Goal: Task Accomplishment & Management: Use online tool/utility

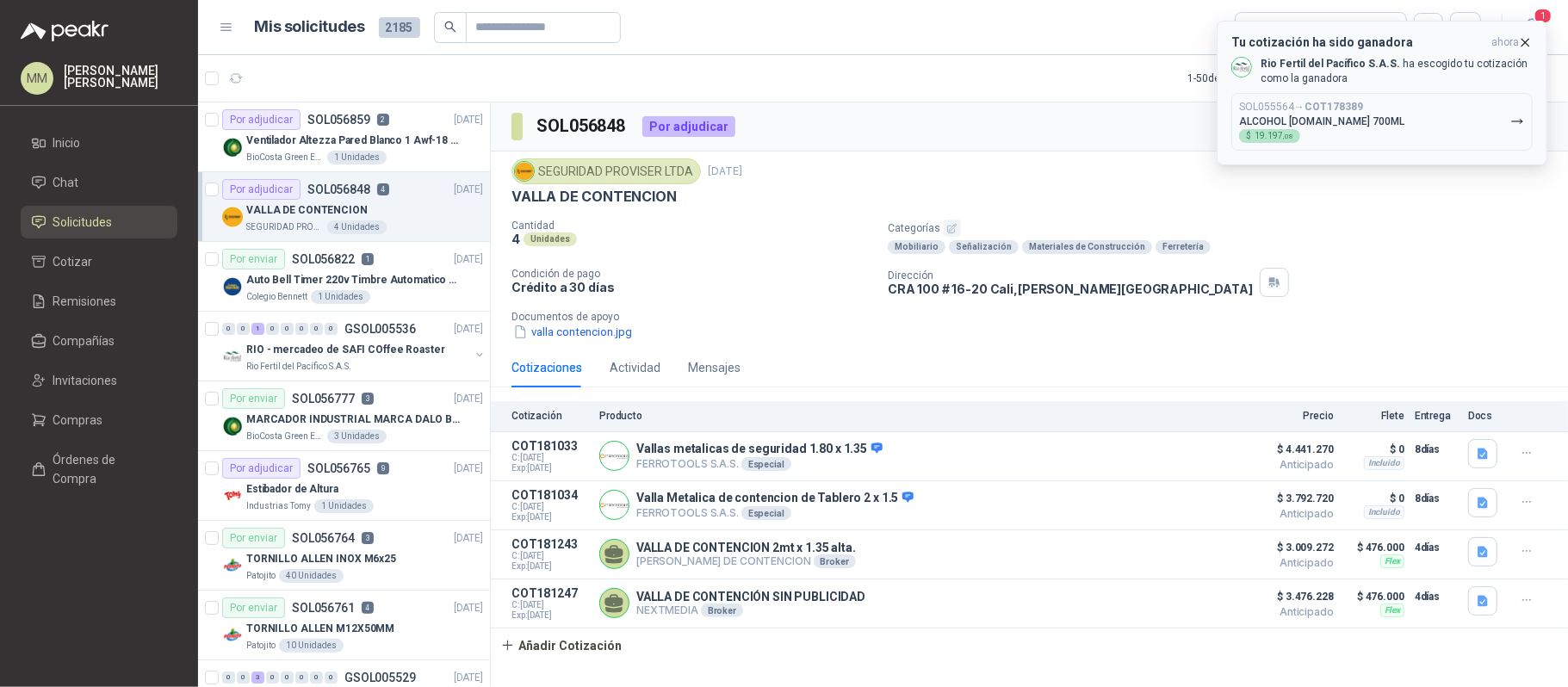
click at [1348, 139] on div "SOL055564 → COT178389 ALCOHOL [DOMAIN_NAME] 700ML $ 19.197 ,08" at bounding box center [1321, 121] width 165 height 42
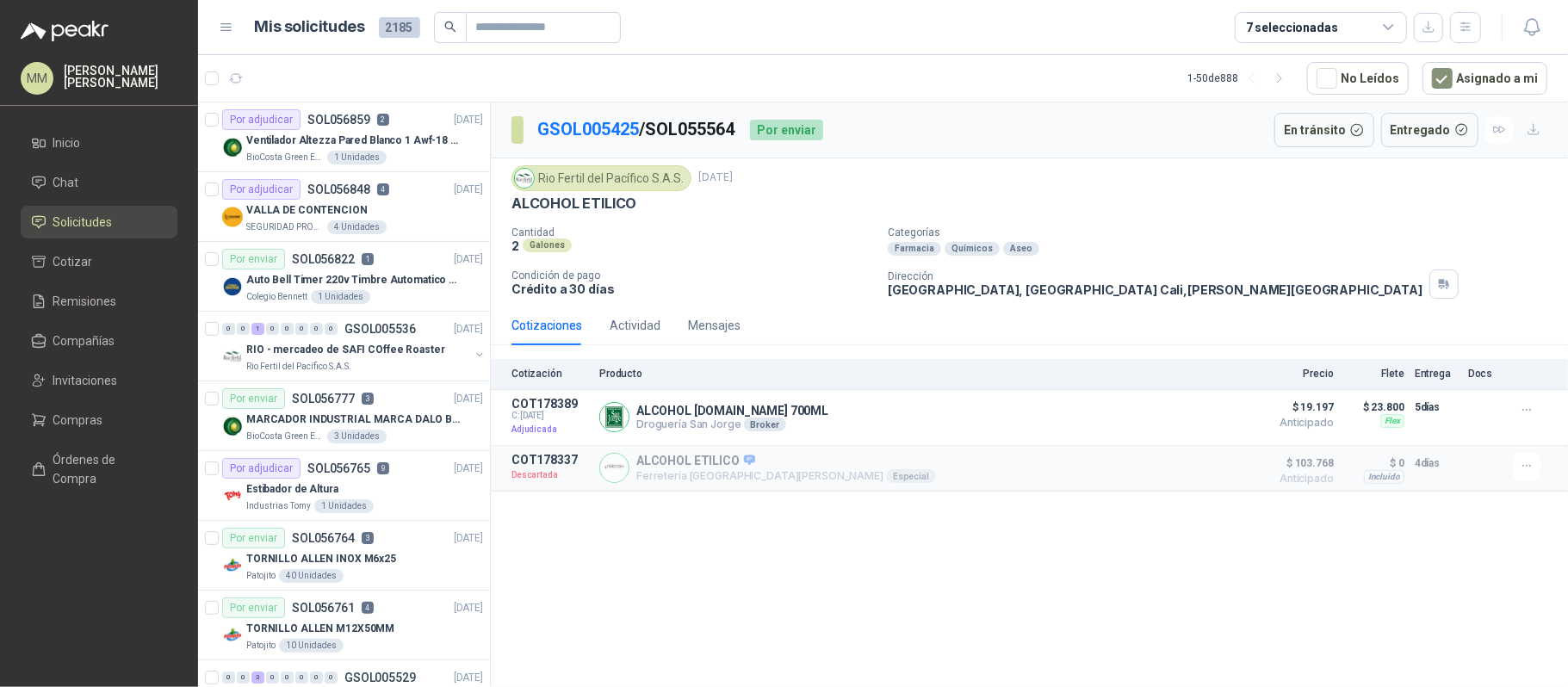
click at [1258, 172] on div "Rio Fertil del Pacífico S.A.S. [DATE]" at bounding box center [1030, 178] width 1036 height 26
click at [1056, 229] on p "Categorías" at bounding box center [1225, 232] width 673 height 12
click at [629, 324] on div "Actividad" at bounding box center [635, 326] width 51 height 19
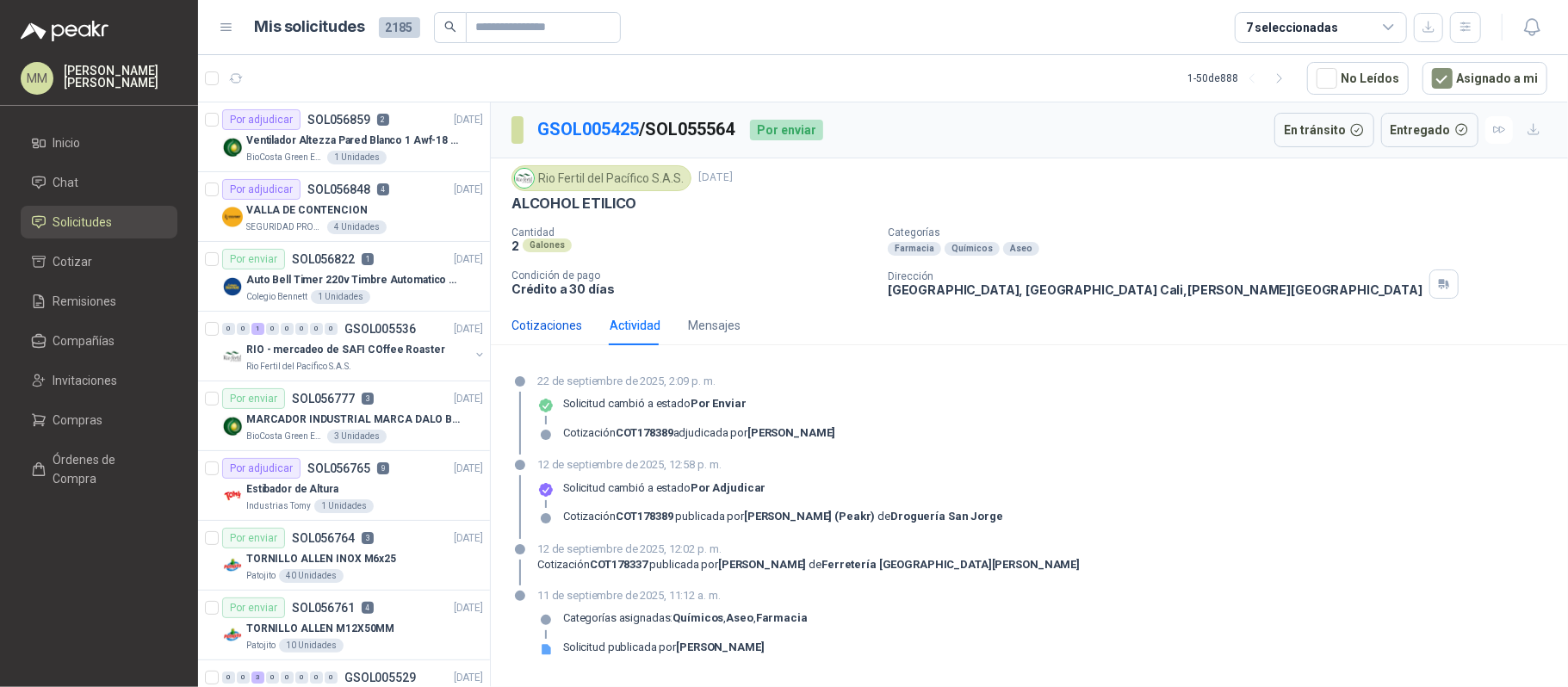
click at [579, 328] on div "Cotizaciones" at bounding box center [547, 326] width 71 height 19
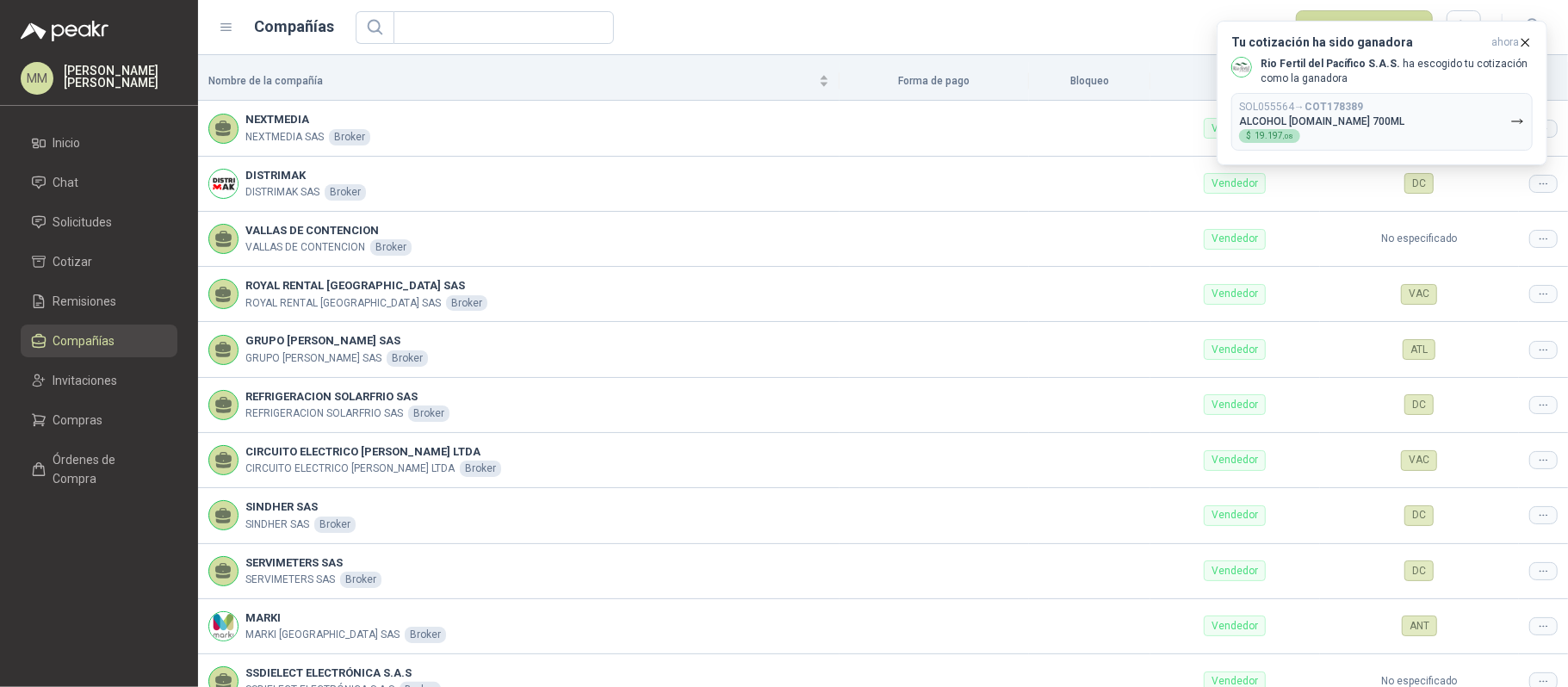
click at [99, 317] on ul "Inicio Chat Solicitudes Cotizar Remisiones Compañías Invitaciones Compras Órden…" at bounding box center [98, 313] width 198 height 376
click at [103, 298] on span "Remisiones" at bounding box center [85, 301] width 64 height 19
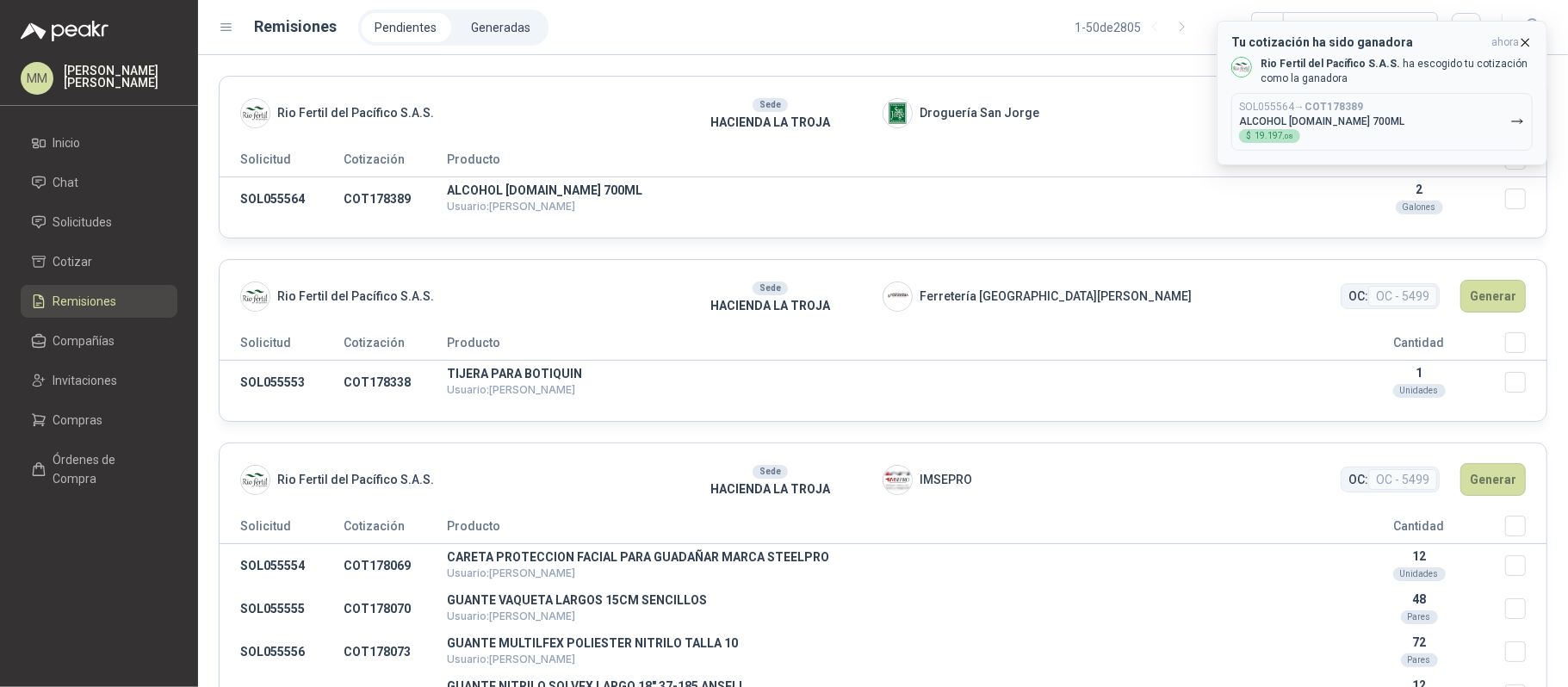
click at [1527, 45] on icon "button" at bounding box center [1526, 42] width 7 height 7
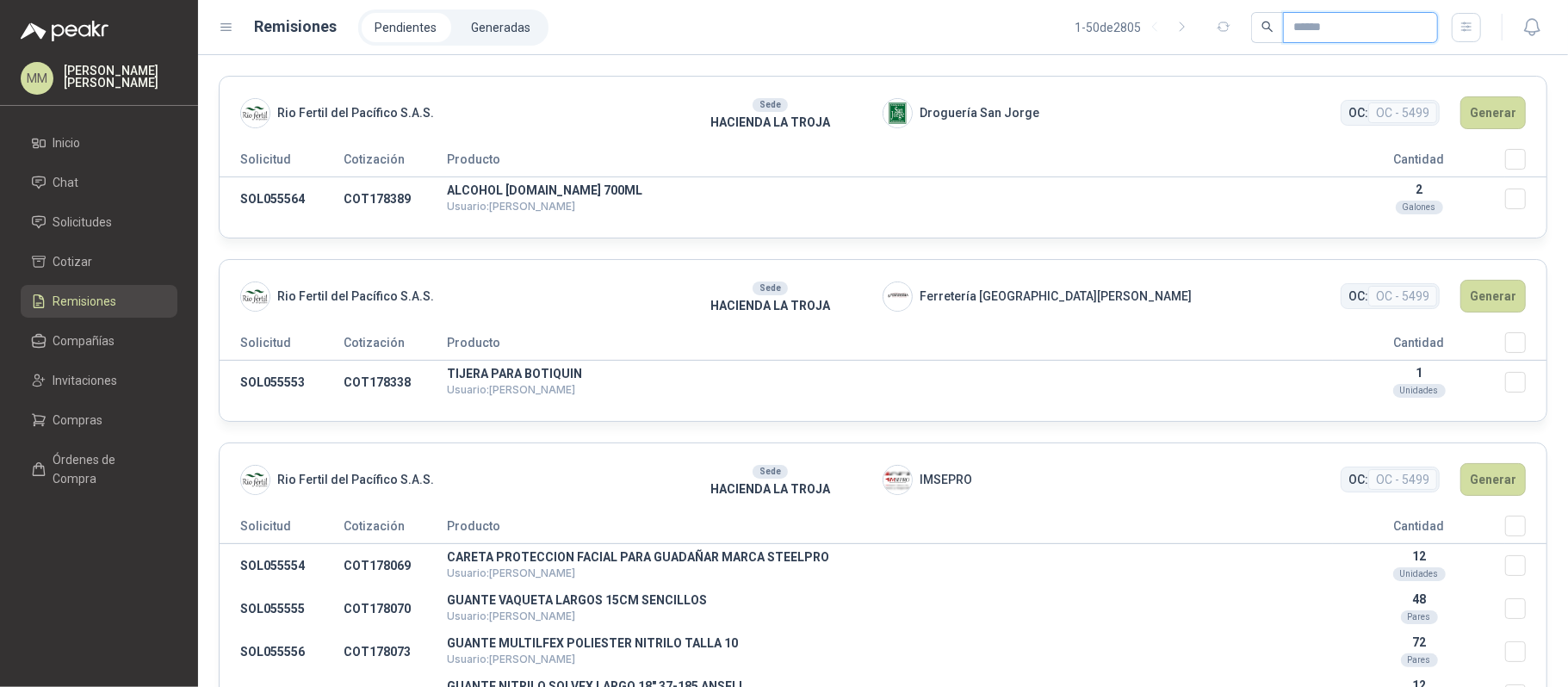
click at [1390, 22] on input "text" at bounding box center [1354, 28] width 120 height 30
paste input "*********"
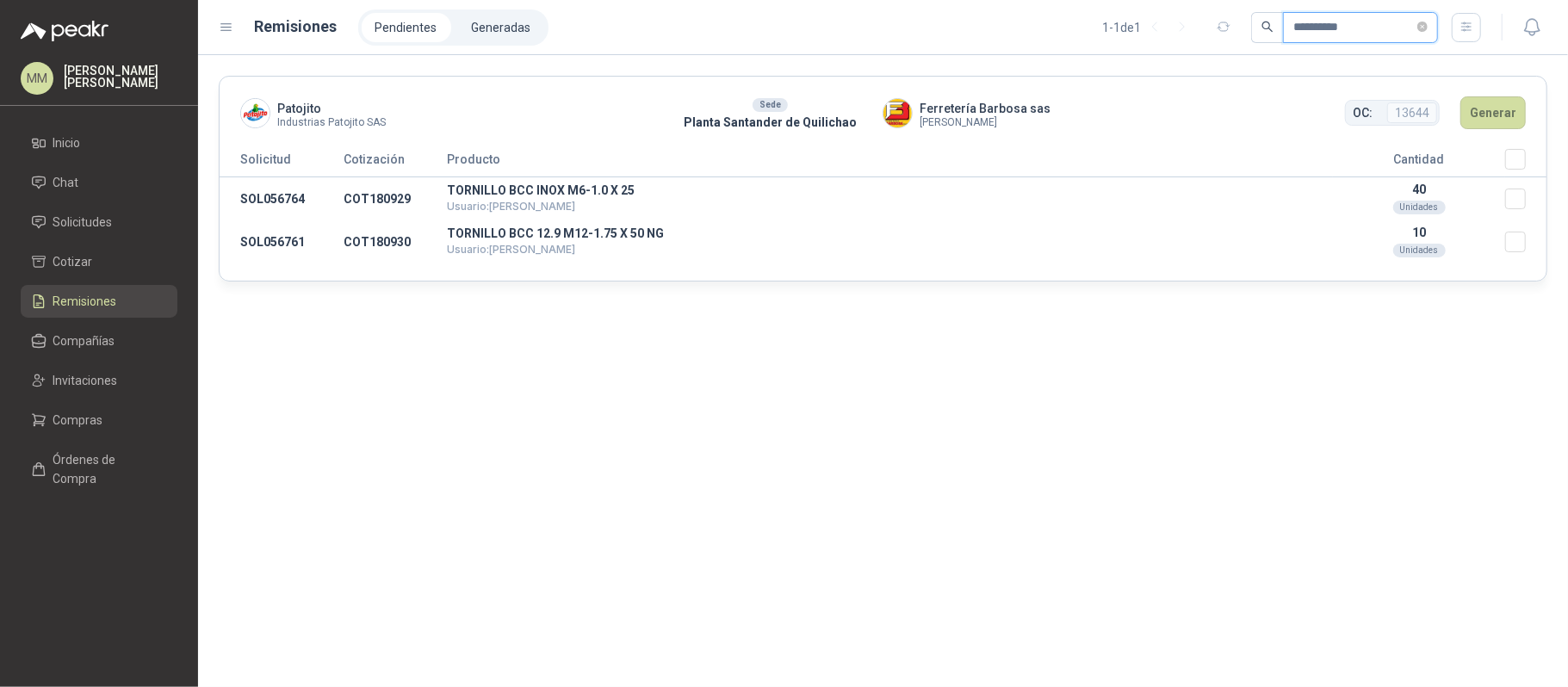
type input "*********"
click at [1495, 125] on button "Generar" at bounding box center [1493, 113] width 65 height 32
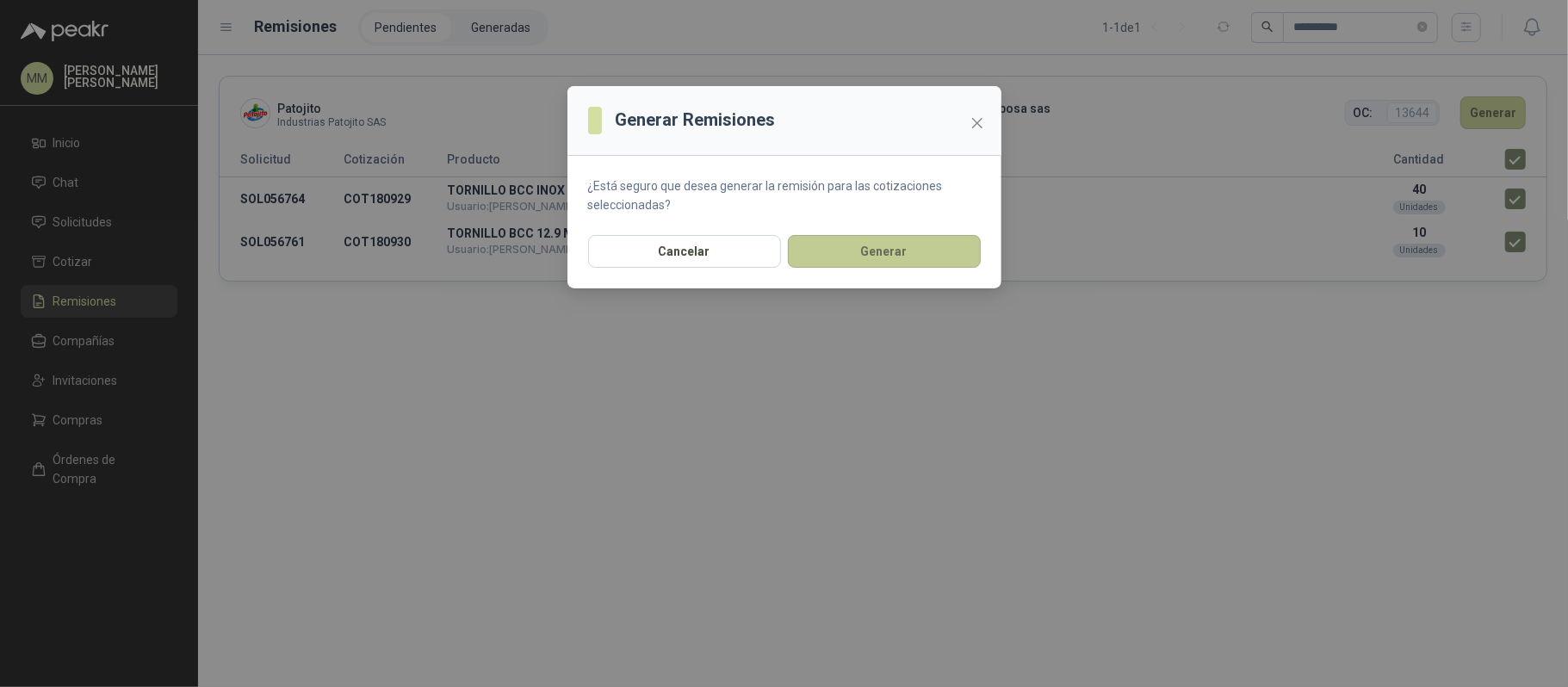
click at [920, 246] on button "Generar" at bounding box center [884, 251] width 193 height 32
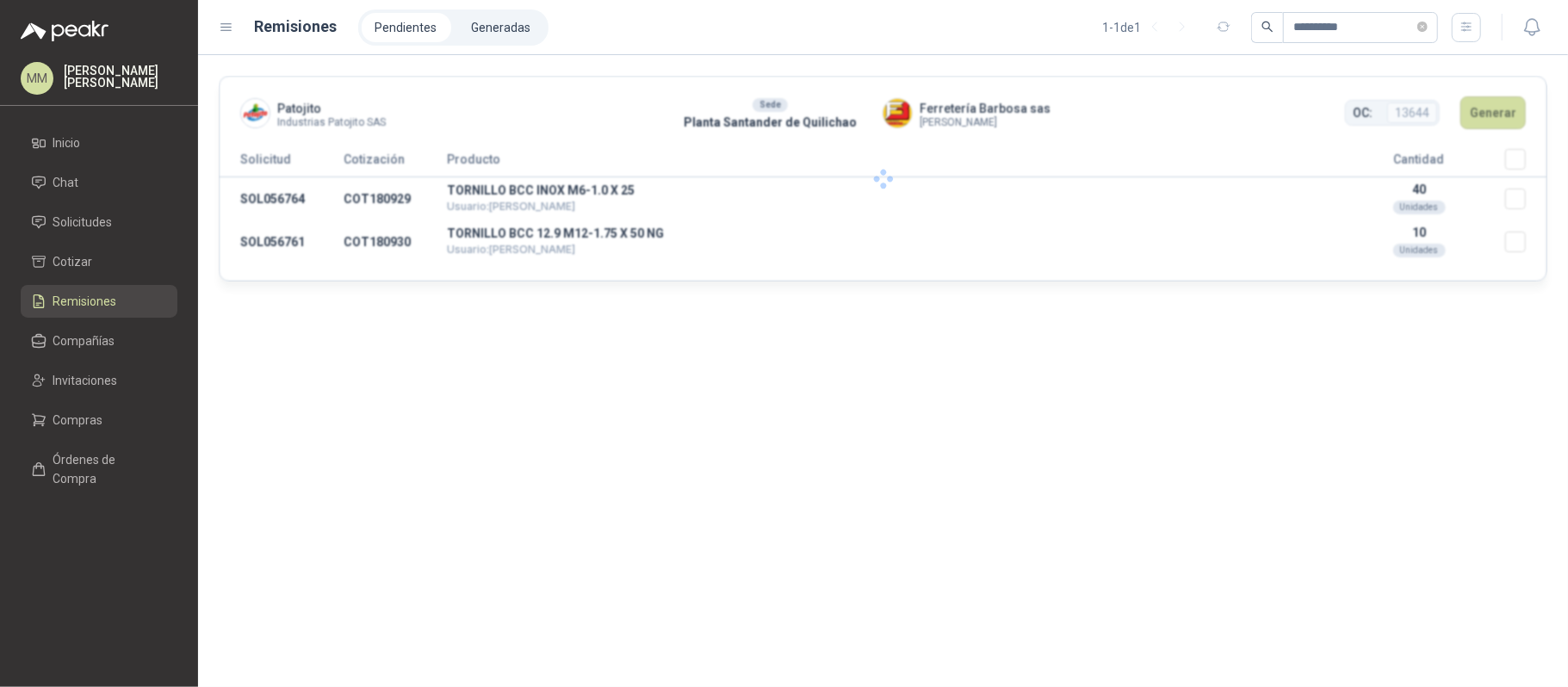
click at [510, 30] on li "Generadas" at bounding box center [501, 28] width 87 height 30
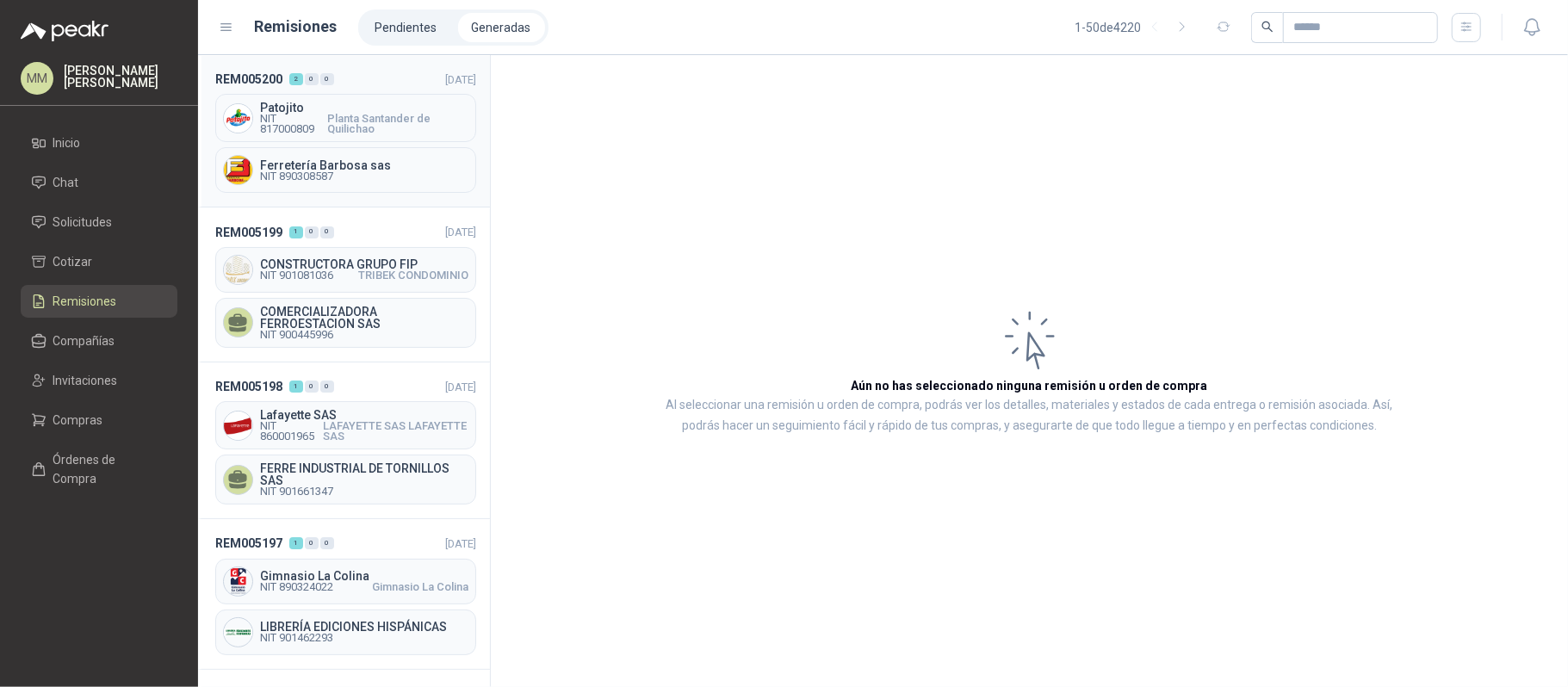
click at [359, 120] on span "Planta Santander de Quilichao" at bounding box center [398, 124] width 142 height 21
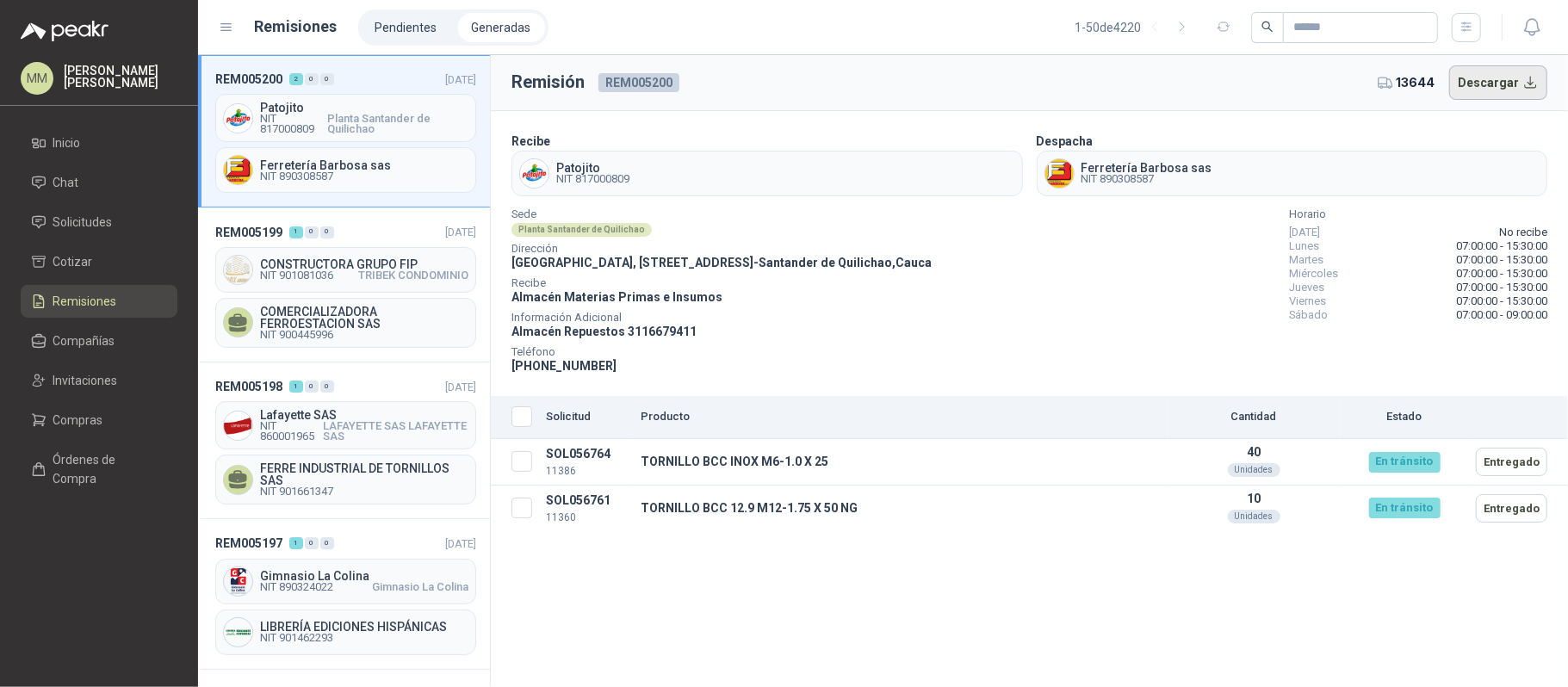
click at [1485, 87] on button "Descargar" at bounding box center [1499, 82] width 99 height 34
